Goal: Task Accomplishment & Management: Manage account settings

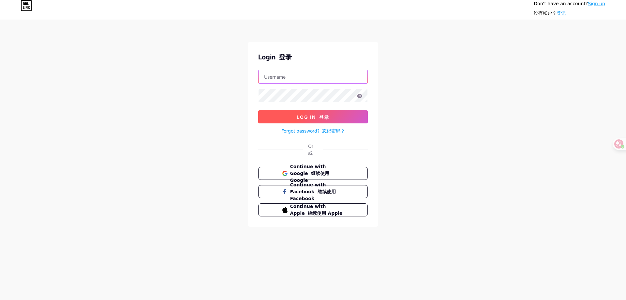
type input "[EMAIL_ADDRESS][DOMAIN_NAME]"
click at [316, 118] on font at bounding box center [317, 117] width 3 height 6
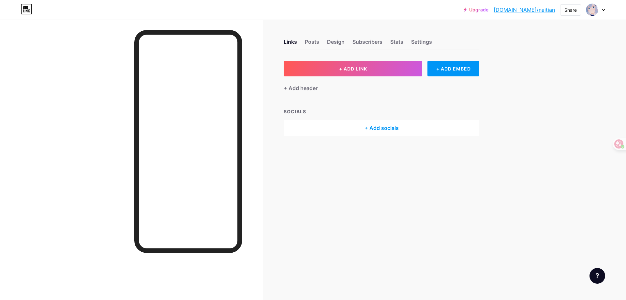
click at [401, 116] on div "SOCIALS + Add socials" at bounding box center [382, 122] width 196 height 28
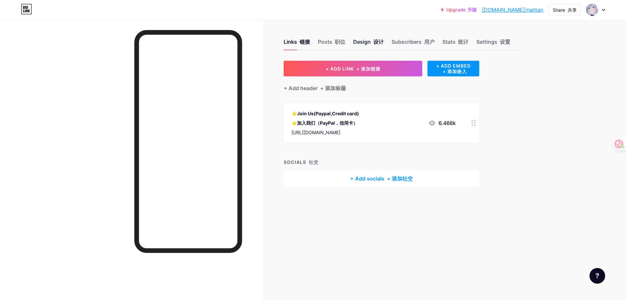
click at [361, 44] on div "Design 设计" at bounding box center [368, 44] width 31 height 12
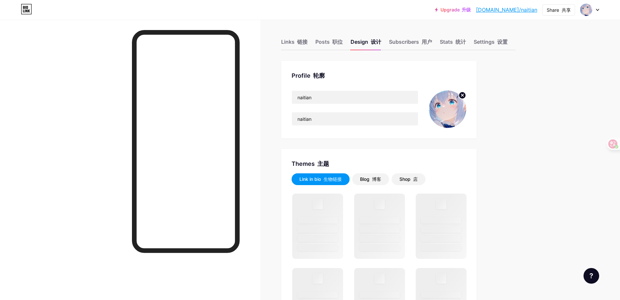
scroll to position [130, 0]
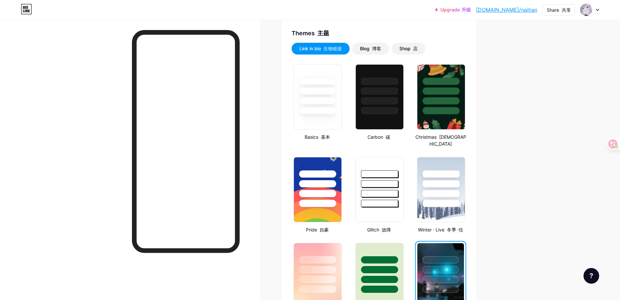
drag, startPoint x: 521, startPoint y: 138, endPoint x: 504, endPoint y: 134, distance: 17.3
click at [370, 107] on div at bounding box center [380, 110] width 38 height 7
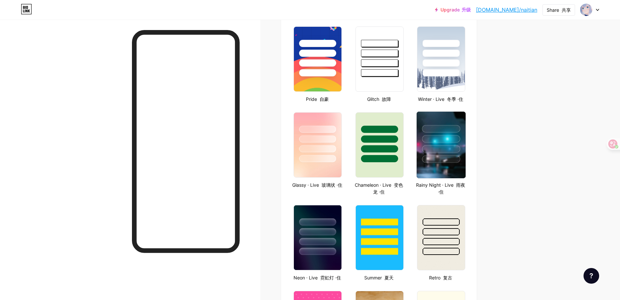
scroll to position [196, 0]
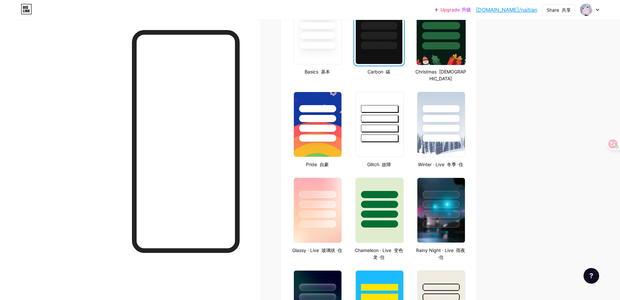
click at [446, 55] on img at bounding box center [441, 31] width 49 height 67
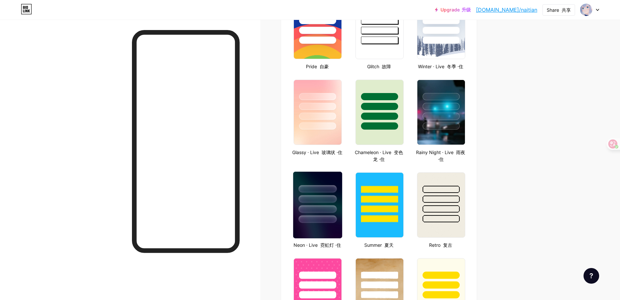
click at [336, 195] on div at bounding box center [318, 198] width 38 height 7
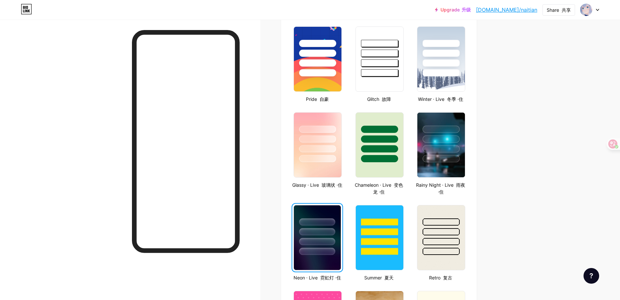
scroll to position [196, 0]
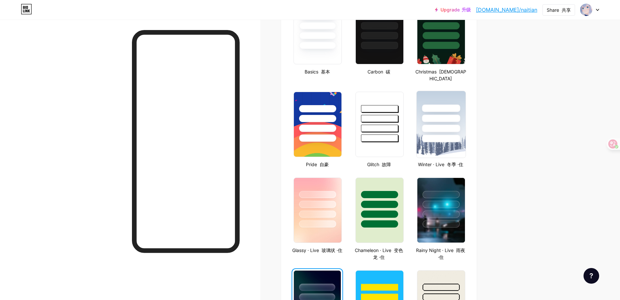
click at [446, 136] on img at bounding box center [441, 124] width 49 height 67
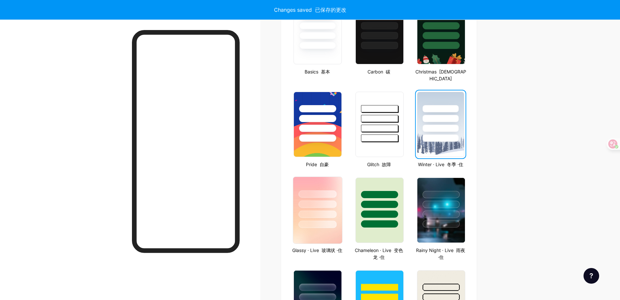
click at [329, 210] on div at bounding box center [318, 213] width 38 height 7
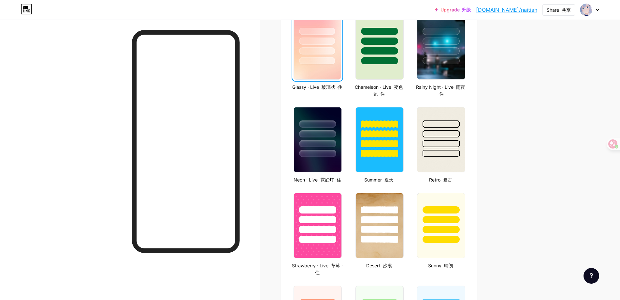
scroll to position [261, 0]
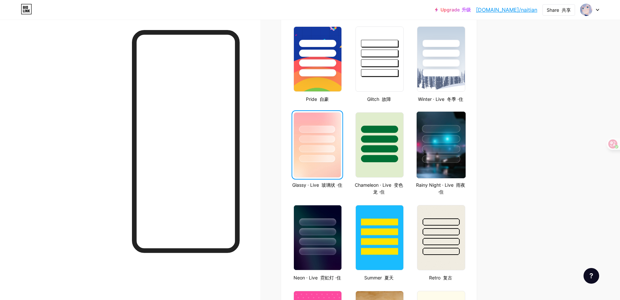
click at [446, 155] on div at bounding box center [441, 158] width 38 height 7
